Goal: Communication & Community: Answer question/provide support

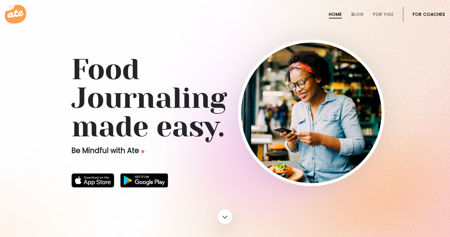
click at [413, 12] on link "For Coaches" at bounding box center [429, 14] width 32 height 5
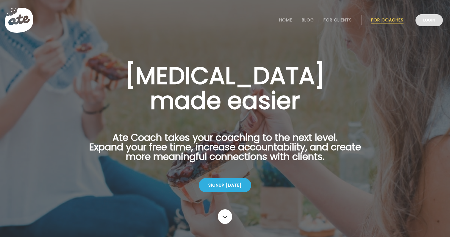
click at [429, 23] on link "Login" at bounding box center [429, 20] width 27 height 12
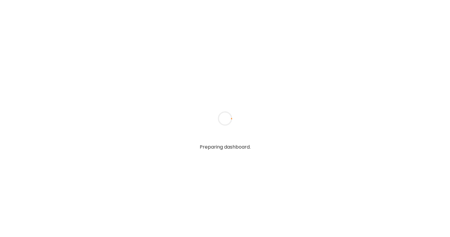
type textarea "**********"
type input "**********"
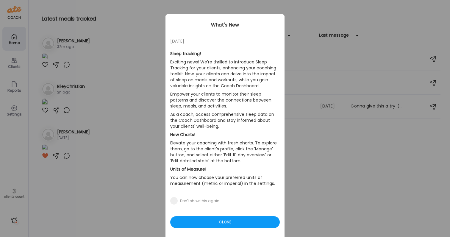
click at [224, 54] on section "Sleep tracking! Exciting news! We're thrilled to introduce Sleep Tracking for y…" at bounding box center [225, 121] width 110 height 152
click at [193, 225] on div "Close" at bounding box center [225, 222] width 110 height 12
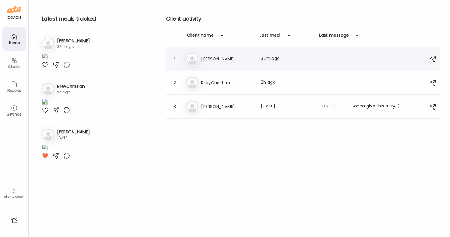
click at [230, 65] on div "Me Megan Last meal: 32m ago" at bounding box center [304, 58] width 237 height 13
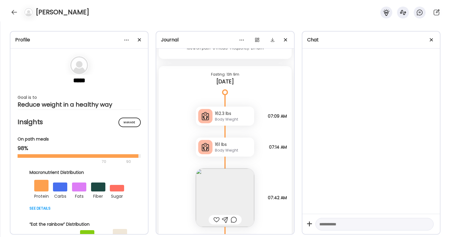
scroll to position [16717, 0]
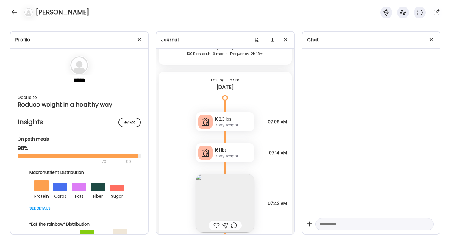
click at [239, 184] on img at bounding box center [225, 203] width 58 height 58
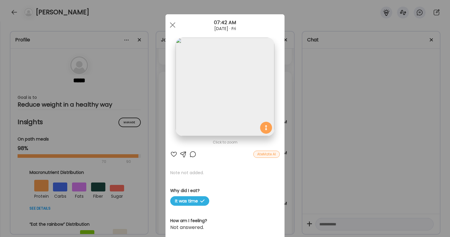
click at [383, 163] on div "Ate Coach Dashboard Wahoo! It’s official Take a moment to set up your Coach Pro…" at bounding box center [225, 118] width 450 height 237
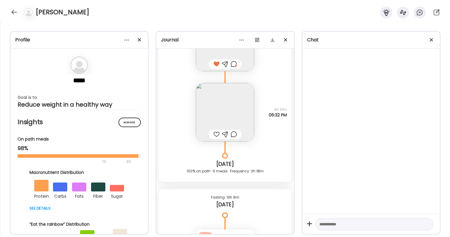
scroll to position [16599, 0]
click at [243, 119] on img at bounding box center [225, 112] width 58 height 58
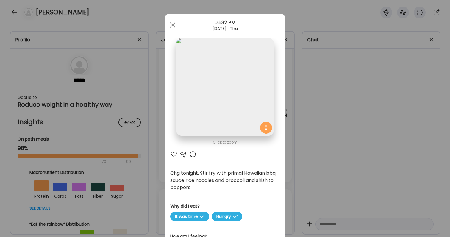
click at [294, 161] on div "Ate Coach Dashboard Wahoo! It’s official Take a moment to set up your Coach Pro…" at bounding box center [225, 118] width 450 height 237
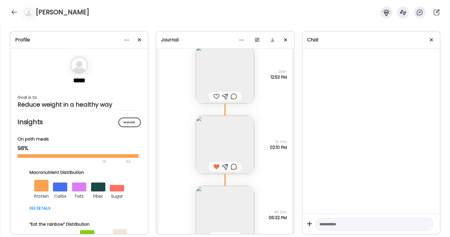
scroll to position [16496, 0]
click at [227, 212] on img at bounding box center [225, 215] width 58 height 58
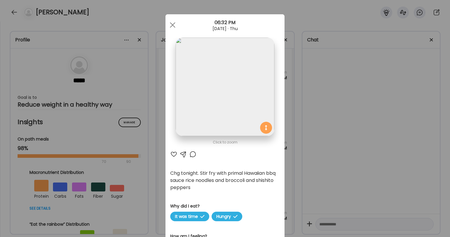
click at [340, 188] on div "Ate Coach Dashboard Wahoo! It’s official Take a moment to set up your Coach Pro…" at bounding box center [225, 118] width 450 height 237
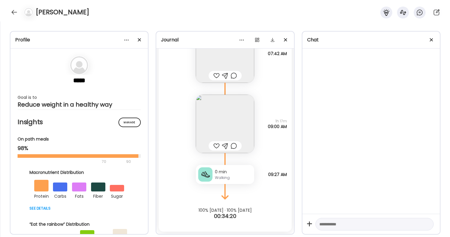
scroll to position [16867, 0]
click at [14, 16] on div at bounding box center [15, 12] width 10 height 10
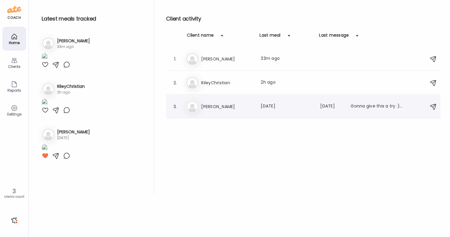
click at [204, 104] on h3 "[PERSON_NAME]" at bounding box center [227, 106] width 52 height 7
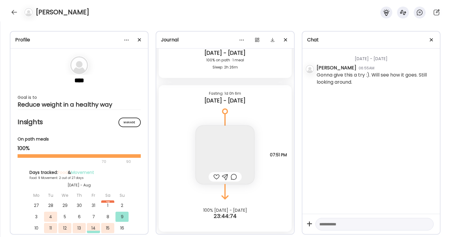
scroll to position [4662, 0]
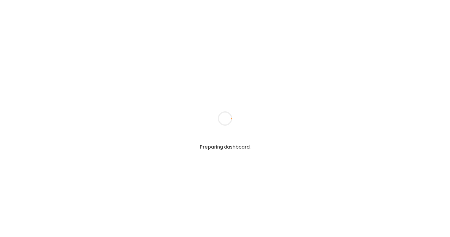
type textarea "**********"
type input "**********"
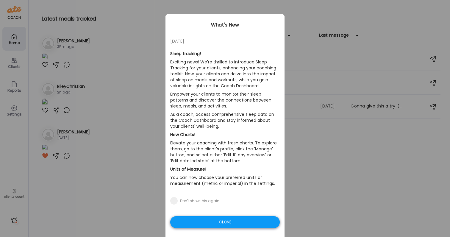
click at [250, 224] on div "Close" at bounding box center [225, 222] width 110 height 12
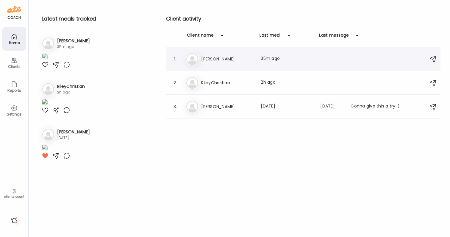
click at [254, 57] on div "Me [PERSON_NAME] Last meal: 35m ago" at bounding box center [304, 58] width 237 height 13
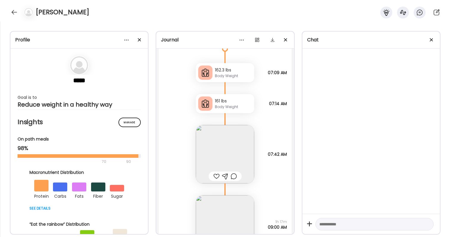
scroll to position [16777, 0]
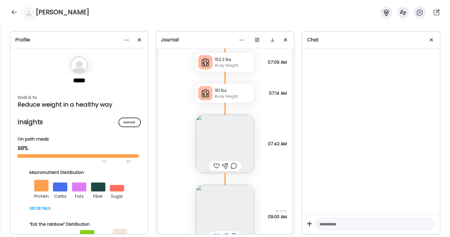
click at [219, 167] on div at bounding box center [216, 165] width 6 height 7
click at [221, 151] on img at bounding box center [225, 144] width 58 height 58
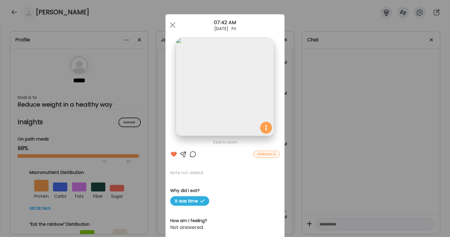
click at [301, 145] on div "Ate Coach Dashboard Wahoo! It’s official Take a moment to set up your Coach Pro…" at bounding box center [225, 118] width 450 height 237
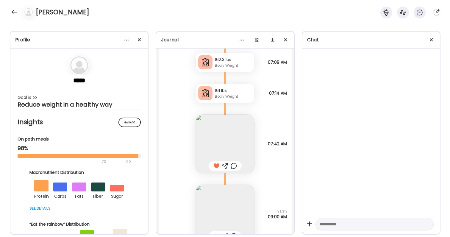
click at [235, 167] on div at bounding box center [234, 165] width 6 height 7
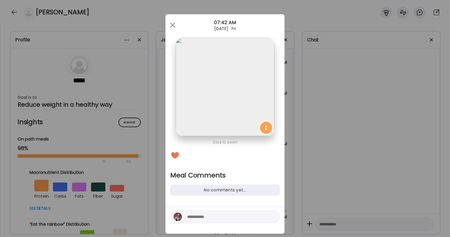
click at [227, 221] on div at bounding box center [225, 217] width 110 height 13
click at [225, 215] on textarea at bounding box center [227, 216] width 80 height 7
type textarea "**********"
click at [204, 217] on textarea "**********" at bounding box center [227, 216] width 80 height 7
click at [252, 219] on textarea "**********" at bounding box center [227, 216] width 80 height 7
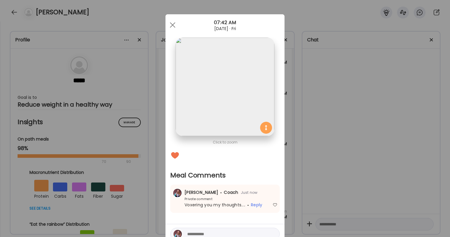
click at [324, 200] on div "Ate Coach Dashboard Wahoo! It’s official Take a moment to set up your Coach Pro…" at bounding box center [225, 118] width 450 height 237
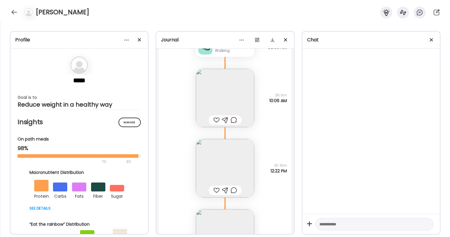
scroll to position [16361, 0]
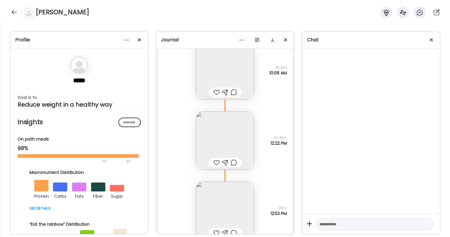
click at [216, 163] on div at bounding box center [216, 162] width 6 height 7
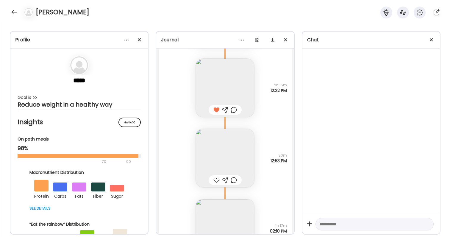
scroll to position [16460, 0]
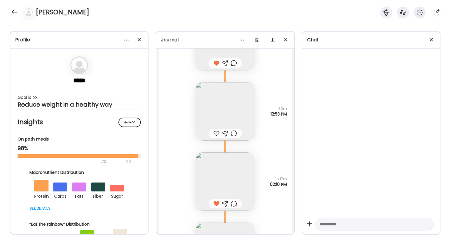
click at [216, 133] on div at bounding box center [216, 133] width 6 height 7
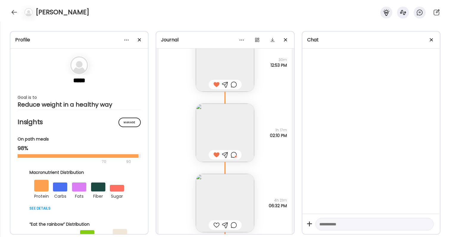
scroll to position [16510, 0]
click at [235, 194] on img at bounding box center [225, 202] width 58 height 58
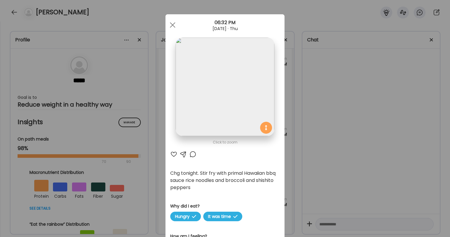
click at [192, 155] on div at bounding box center [192, 154] width 7 height 7
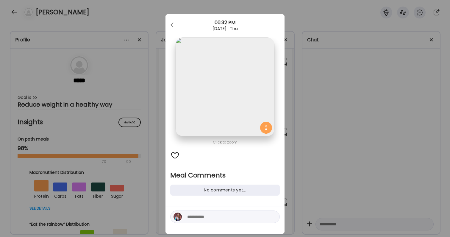
click at [200, 215] on textarea at bounding box center [227, 216] width 80 height 7
type textarea "**********"
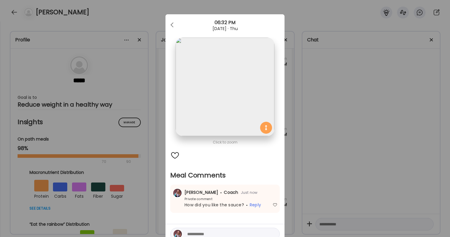
click at [351, 191] on div "Ate Coach Dashboard Wahoo! It’s official Take a moment to set up your Coach Pro…" at bounding box center [225, 118] width 450 height 237
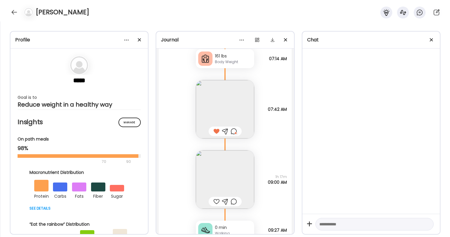
scroll to position [16799, 0]
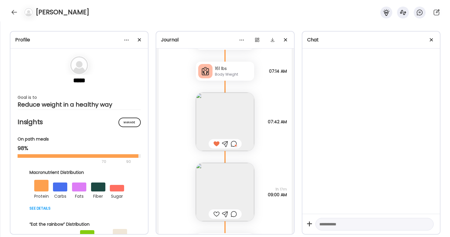
click at [233, 144] on div at bounding box center [234, 143] width 6 height 7
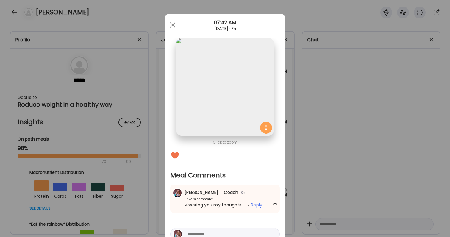
click at [326, 145] on div "Ate Coach Dashboard Wahoo! It’s official Take a moment to set up your Coach Pro…" at bounding box center [225, 118] width 450 height 237
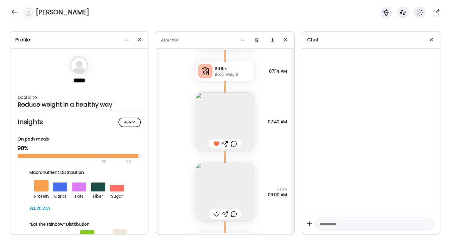
click at [214, 212] on div at bounding box center [216, 214] width 6 height 7
click at [14, 14] on div at bounding box center [15, 12] width 10 height 10
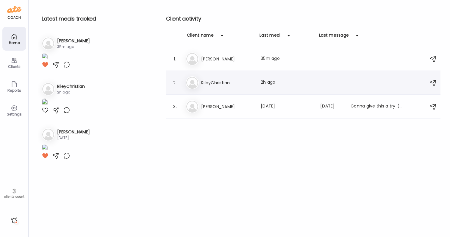
click at [239, 85] on h3 "RileyChristian" at bounding box center [227, 82] width 52 height 7
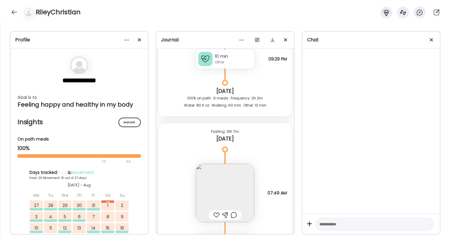
scroll to position [26554, 0]
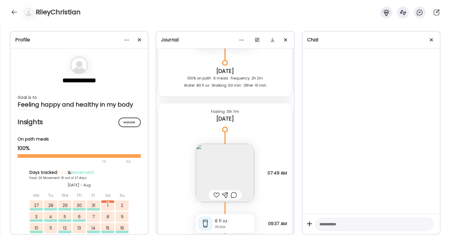
click at [219, 194] on div at bounding box center [216, 194] width 6 height 7
click at [233, 196] on div at bounding box center [234, 194] width 6 height 7
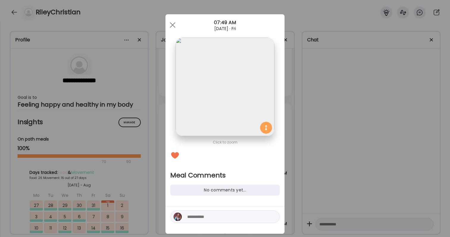
click at [228, 218] on textarea at bounding box center [227, 216] width 80 height 7
click at [191, 216] on textarea "**********" at bounding box center [227, 216] width 80 height 7
click at [258, 215] on textarea "**********" at bounding box center [227, 216] width 80 height 7
type textarea "**********"
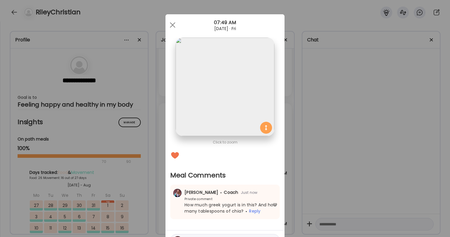
click at [375, 195] on div "Ate Coach Dashboard Wahoo! It’s official Take a moment to set up your Coach Pro…" at bounding box center [225, 118] width 450 height 237
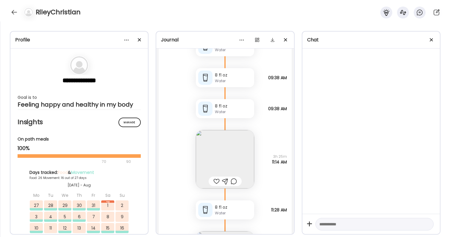
scroll to position [26733, 0]
click at [218, 181] on div at bounding box center [216, 179] width 6 height 7
click at [223, 167] on img at bounding box center [225, 157] width 58 height 58
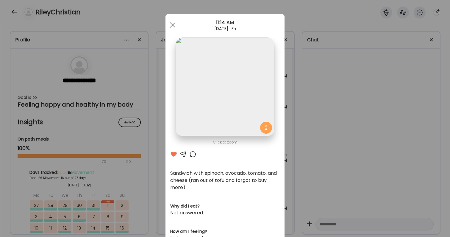
click at [315, 161] on div "Ate Coach Dashboard Wahoo! It’s official Take a moment to set up your Coach Pro…" at bounding box center [225, 118] width 450 height 237
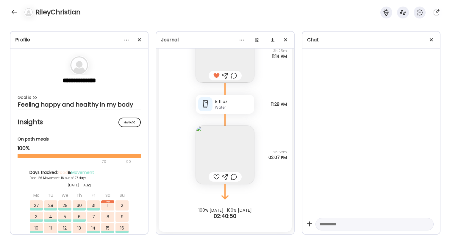
scroll to position [26837, 0]
click at [233, 77] on div at bounding box center [234, 75] width 6 height 7
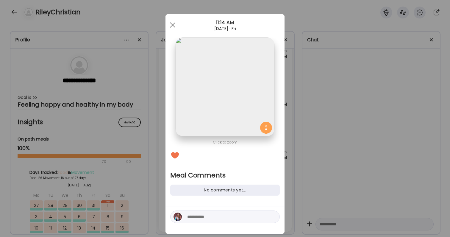
click at [205, 222] on div at bounding box center [225, 217] width 110 height 13
click at [205, 217] on textarea at bounding box center [227, 216] width 80 height 7
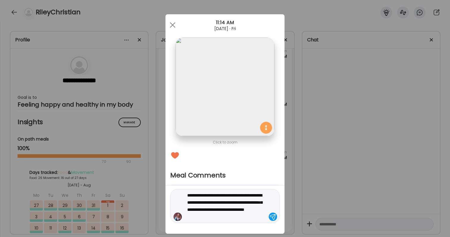
click at [252, 210] on textarea "**********" at bounding box center [227, 206] width 80 height 29
click at [230, 213] on textarea "**********" at bounding box center [227, 206] width 80 height 29
click at [234, 197] on textarea "**********" at bounding box center [227, 206] width 80 height 29
click at [243, 215] on textarea "**********" at bounding box center [227, 206] width 80 height 29
type textarea "**********"
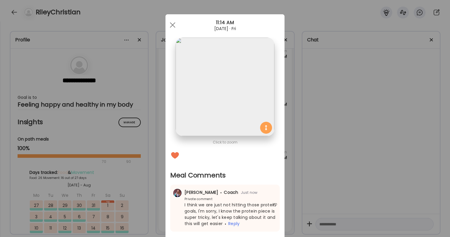
click at [364, 173] on div "Ate Coach Dashboard Wahoo! It’s official Take a moment to set up your Coach Pro…" at bounding box center [225, 118] width 450 height 237
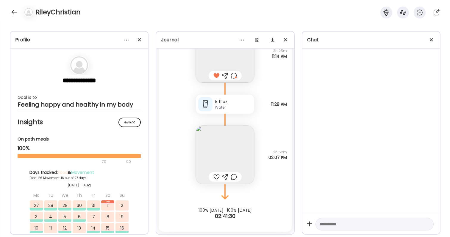
click at [219, 178] on div at bounding box center [216, 176] width 6 height 7
click at [222, 161] on img at bounding box center [225, 155] width 58 height 58
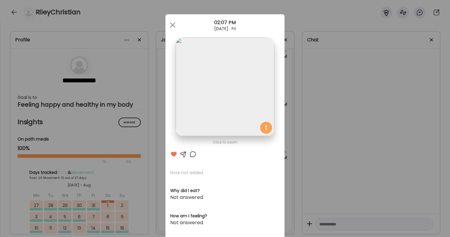
click at [307, 165] on div "Ate Coach Dashboard Wahoo! It’s official Take a moment to set up your Coach Pro…" at bounding box center [225, 118] width 450 height 237
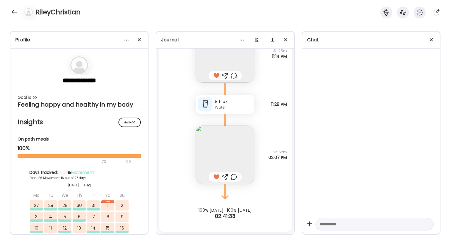
click at [234, 176] on div at bounding box center [234, 176] width 6 height 7
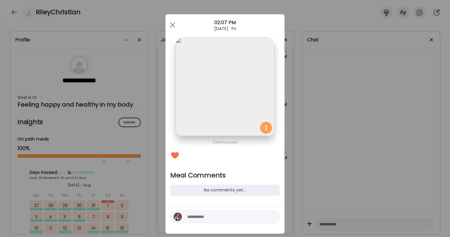
click at [228, 216] on textarea at bounding box center [227, 216] width 80 height 7
type textarea "**********"
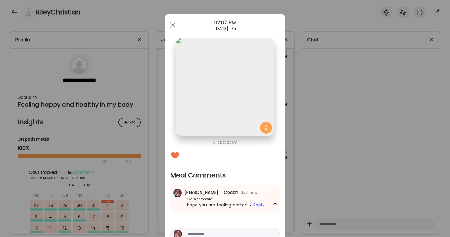
click at [358, 190] on div "Ate Coach Dashboard Wahoo! It’s official Take a moment to set up your Coach Pro…" at bounding box center [225, 118] width 450 height 237
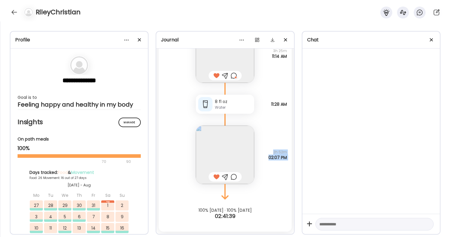
click at [13, 10] on div at bounding box center [15, 12] width 10 height 10
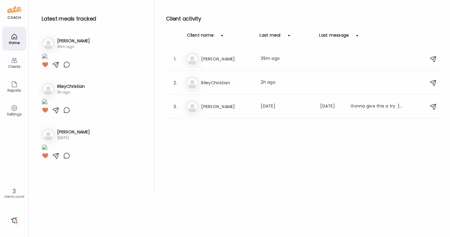
click at [14, 223] on div at bounding box center [15, 221] width 10 height 10
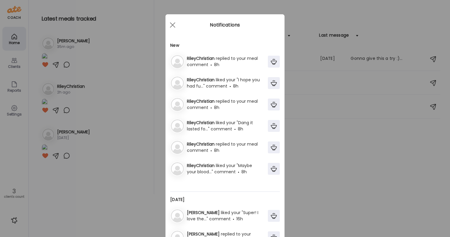
click at [219, 63] on span "8h" at bounding box center [216, 65] width 5 height 6
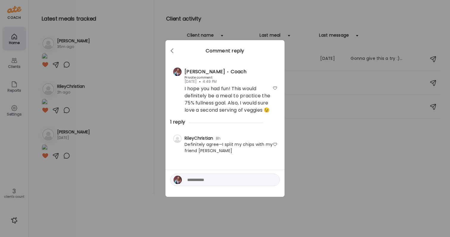
click at [277, 144] on div at bounding box center [275, 144] width 5 height 5
click at [242, 180] on textarea at bounding box center [227, 179] width 80 height 7
type textarea "*********"
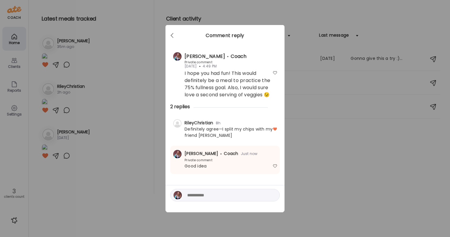
click at [437, 129] on div "Ate Coach Dashboard Wahoo! It’s official Take a moment to set up your Coach Pro…" at bounding box center [225, 118] width 450 height 237
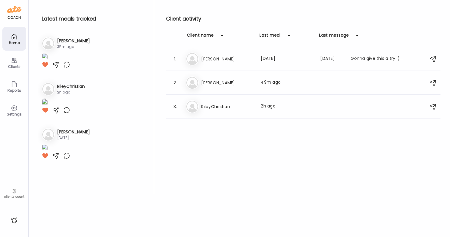
click at [8, 224] on div "coach Home Clients Coaches Teams Reports Settings 3 clients count" at bounding box center [14, 118] width 29 height 237
click at [13, 222] on div at bounding box center [15, 221] width 10 height 10
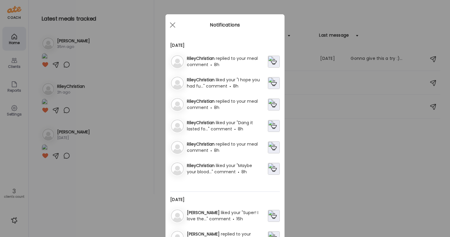
click at [219, 105] on span "replied to your meal comment" at bounding box center [222, 104] width 71 height 12
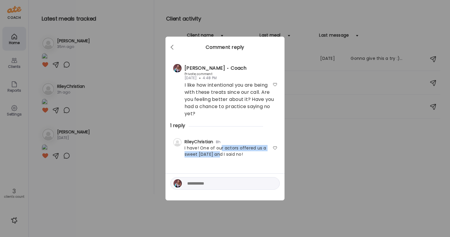
click at [220, 151] on div "I have! One of our actors offered us a sweet [DATE] and I said no!" at bounding box center [225, 151] width 105 height 13
click at [222, 150] on div "I have! One of our actors offered us a sweet [DATE] and I said no!" at bounding box center [225, 151] width 105 height 13
click at [245, 185] on textarea at bounding box center [227, 183] width 80 height 7
type textarea "**********"
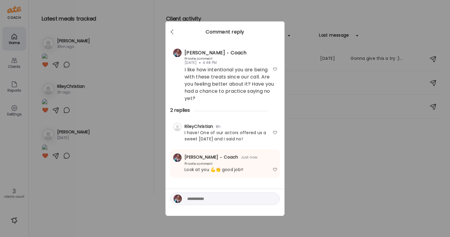
click at [399, 172] on div "Ate Coach Dashboard Wahoo! It’s official Take a moment to set up your Coach Pro…" at bounding box center [225, 118] width 450 height 237
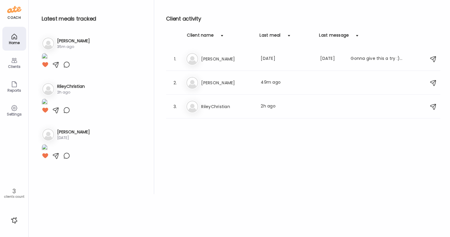
click at [16, 222] on div at bounding box center [15, 221] width 10 height 10
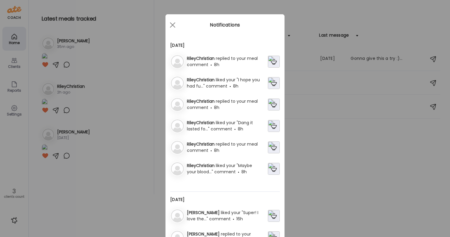
click at [216, 144] on span "RileyChristian" at bounding box center [201, 144] width 29 height 6
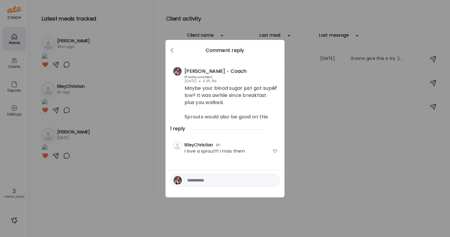
click at [275, 152] on div at bounding box center [275, 151] width 5 height 5
click at [260, 181] on textarea at bounding box center [227, 180] width 80 height 7
type textarea "*"
type textarea "**********"
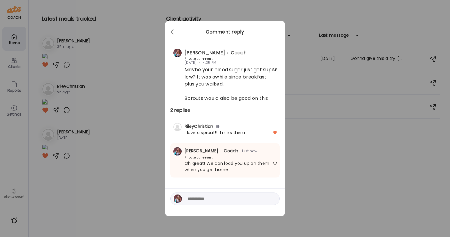
click at [408, 153] on div "Ate Coach Dashboard Wahoo! It’s official Take a moment to set up your Coach Pro…" at bounding box center [225, 118] width 450 height 237
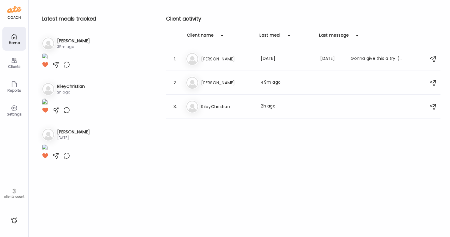
click at [15, 225] on div at bounding box center [15, 221] width 10 height 10
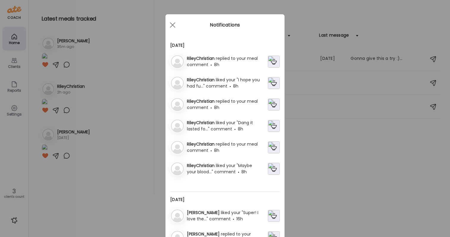
click at [342, 185] on div "Ate Coach Dashboard Wahoo! It’s official Take a moment to set up your Coach Pro…" at bounding box center [225, 118] width 450 height 237
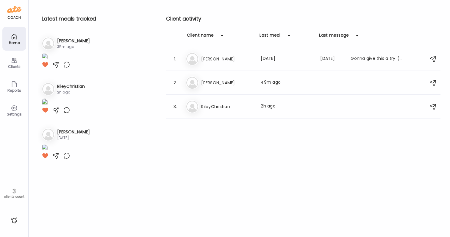
click at [13, 221] on div at bounding box center [15, 221] width 10 height 10
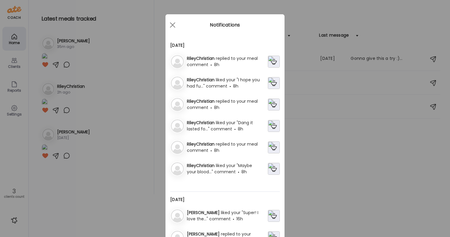
scroll to position [23, 0]
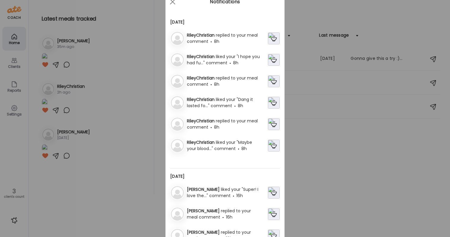
click at [227, 211] on span "replied to your meal comment" at bounding box center [219, 214] width 64 height 12
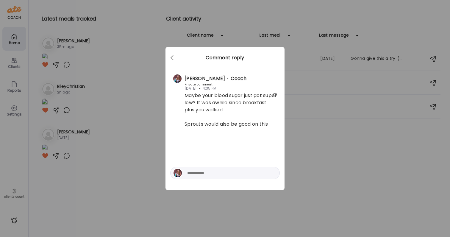
scroll to position [0, 0]
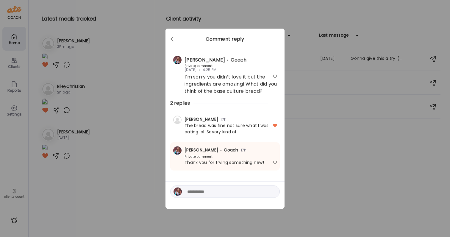
click at [324, 172] on div "Ate Coach Dashboard Wahoo! It’s official Take a moment to set up your Coach Pro…" at bounding box center [225, 118] width 450 height 237
